Goal: Task Accomplishment & Management: Complete application form

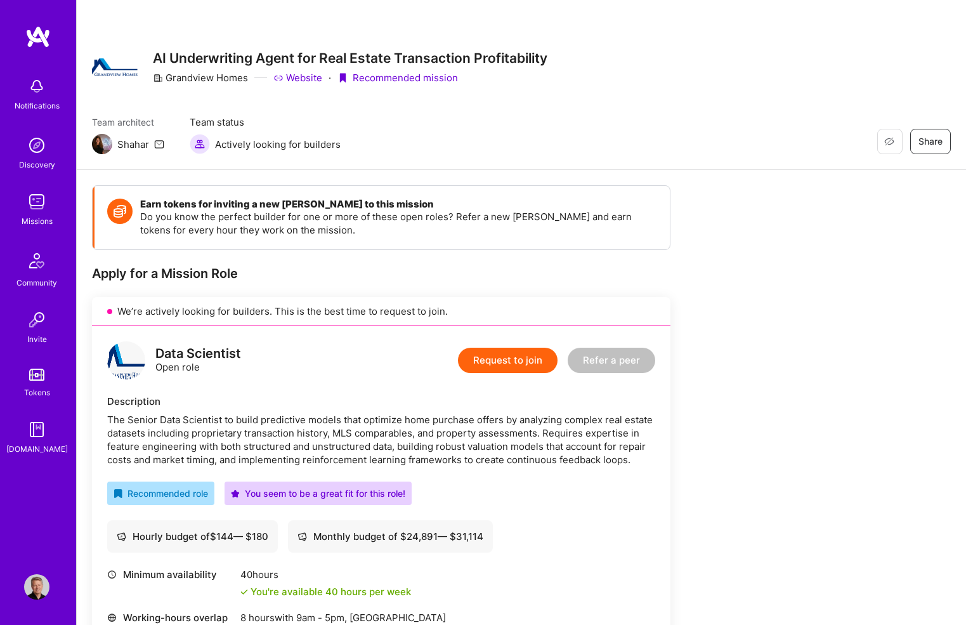
click at [495, 360] on button "Request to join" at bounding box center [508, 360] width 100 height 25
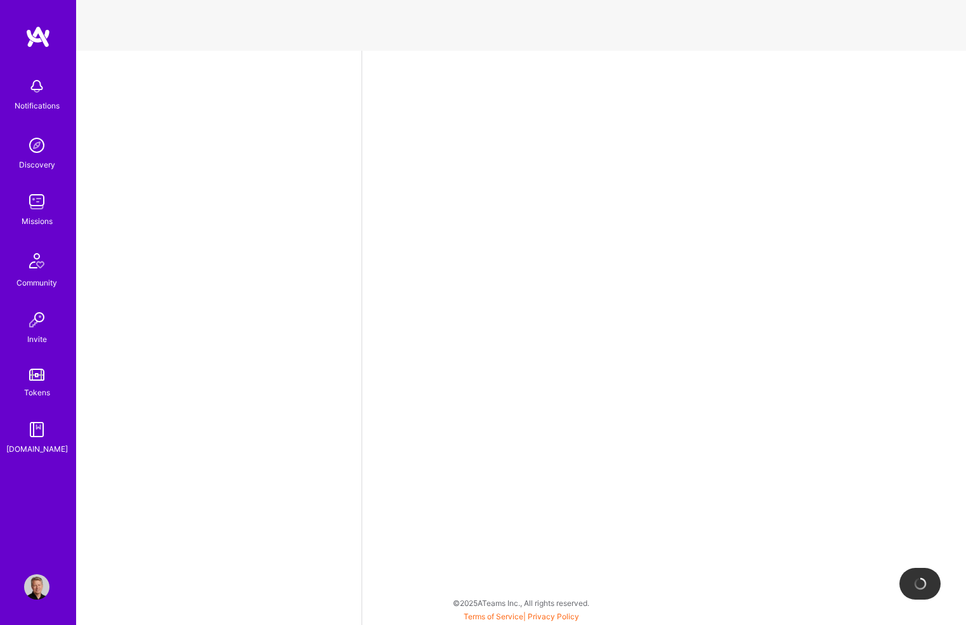
select select "US"
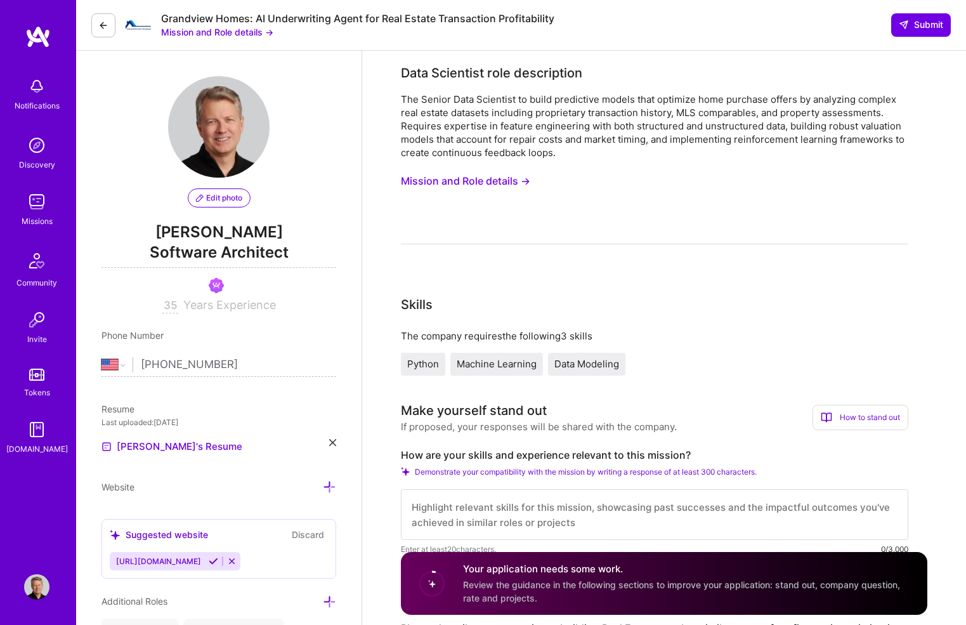
click at [36, 30] on img at bounding box center [37, 36] width 25 height 23
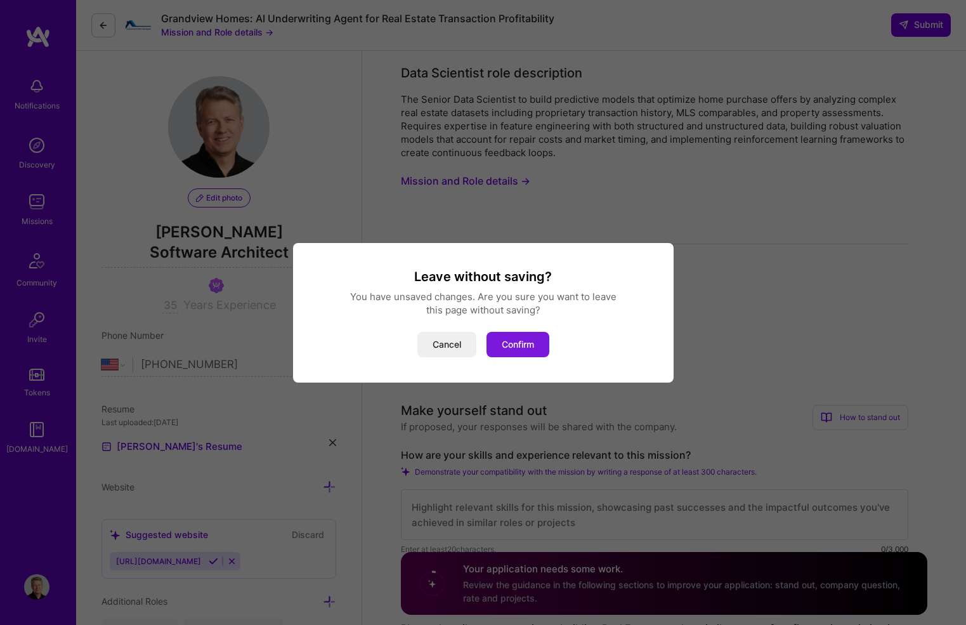
click at [507, 342] on button "Confirm" at bounding box center [518, 344] width 63 height 25
